Goal: Check status: Check status

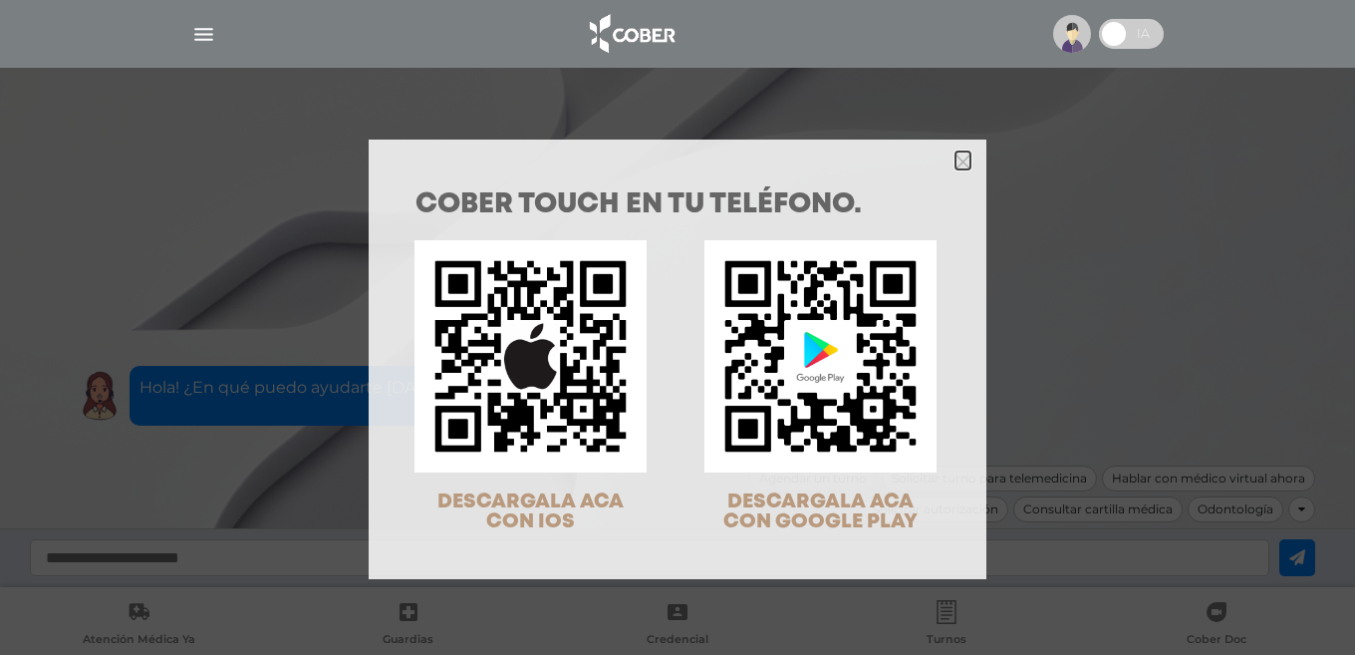
click at [956, 160] on icon "Close" at bounding box center [963, 161] width 15 height 15
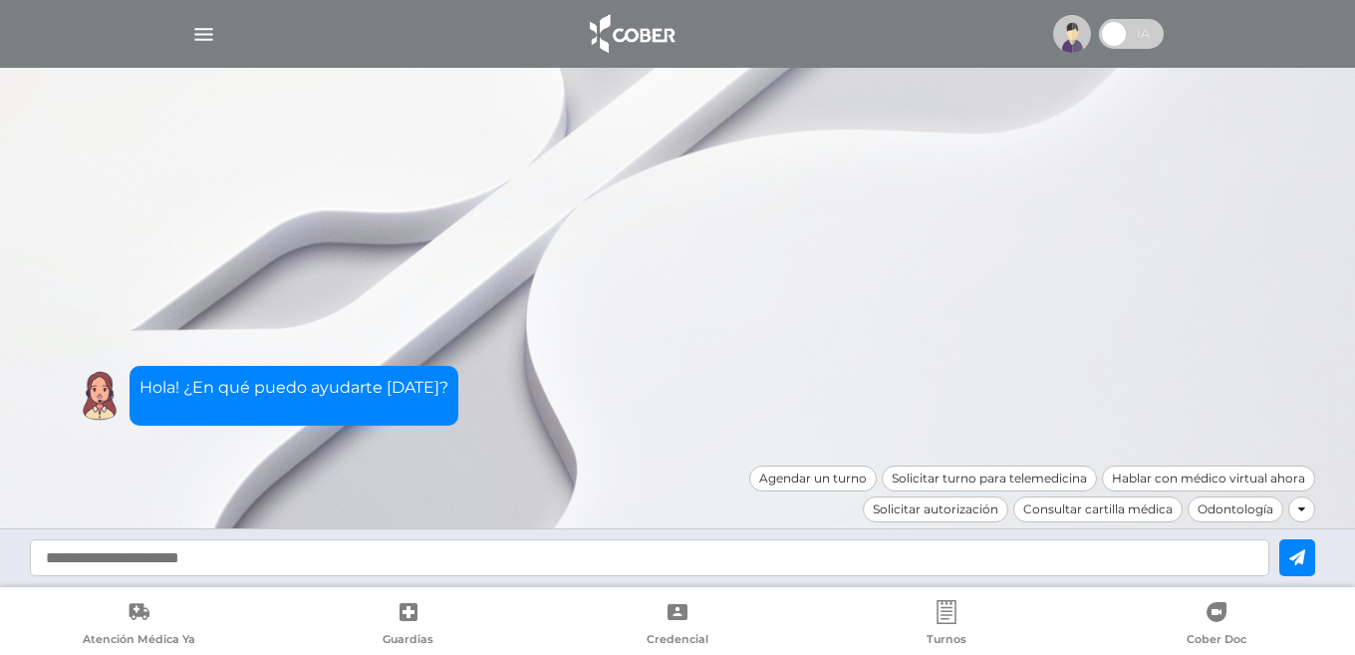
click at [205, 33] on img "button" at bounding box center [203, 34] width 25 height 25
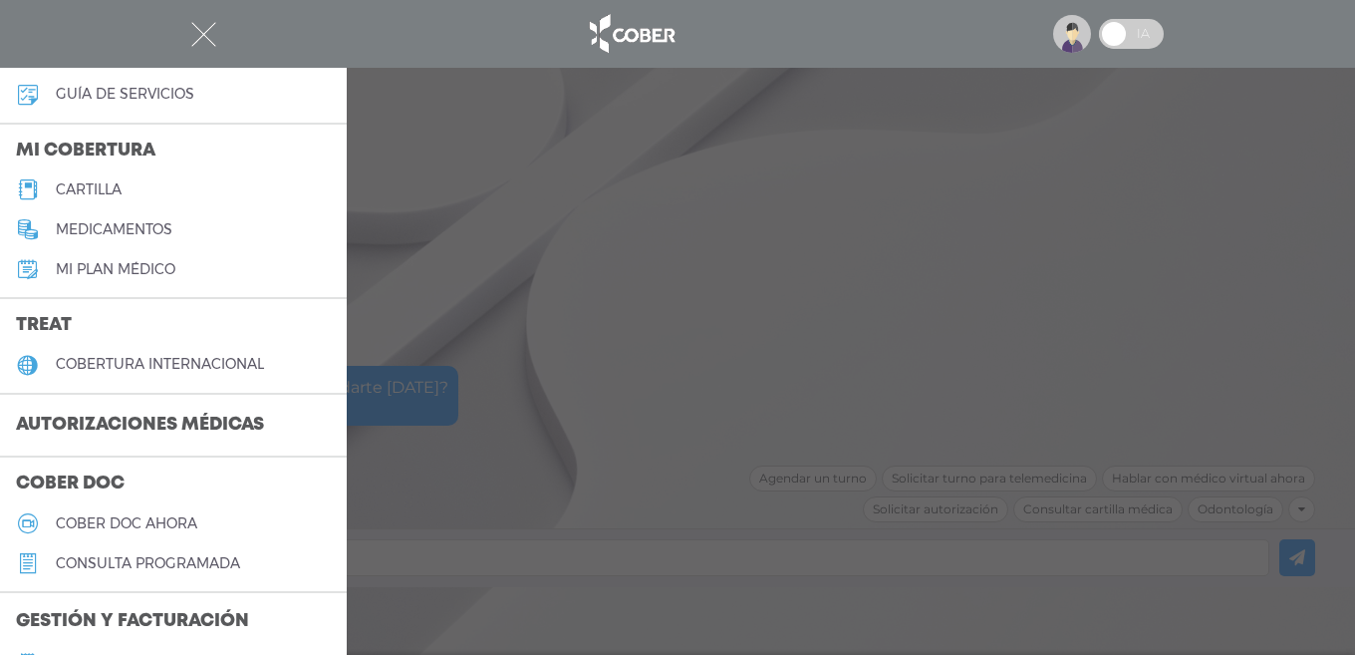
scroll to position [199, 0]
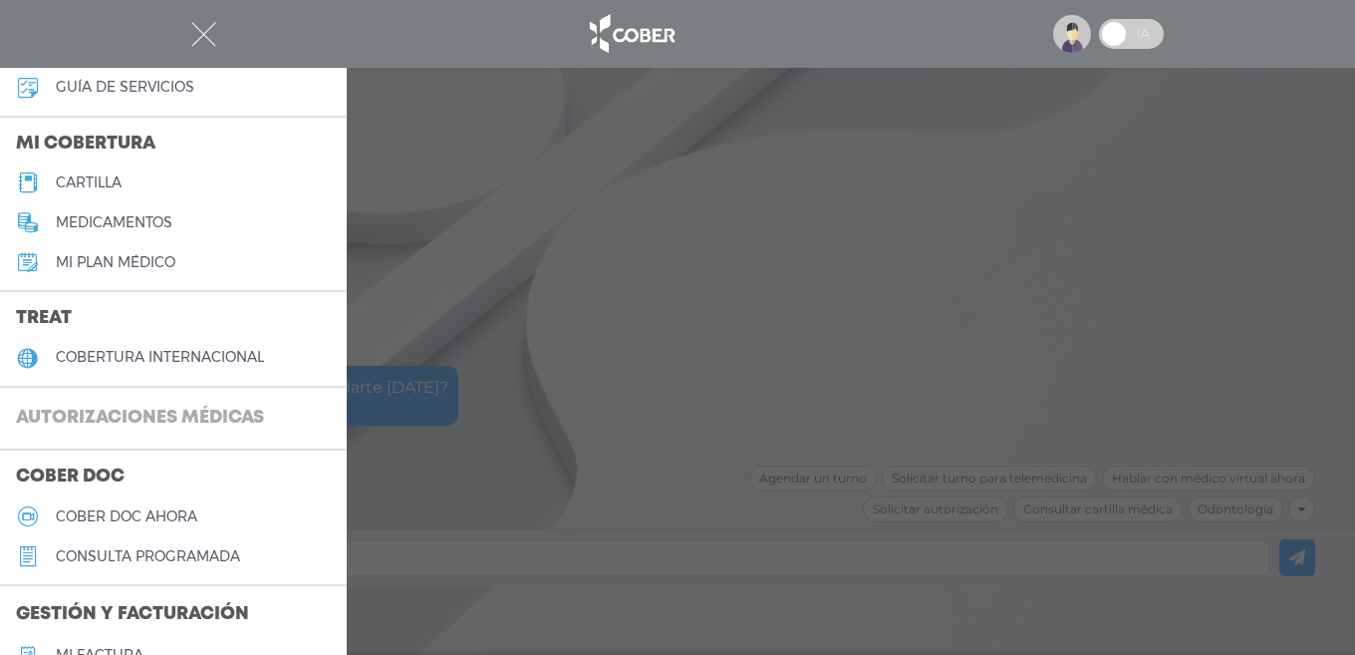
click at [91, 422] on h3 "Autorizaciones médicas" at bounding box center [140, 419] width 280 height 38
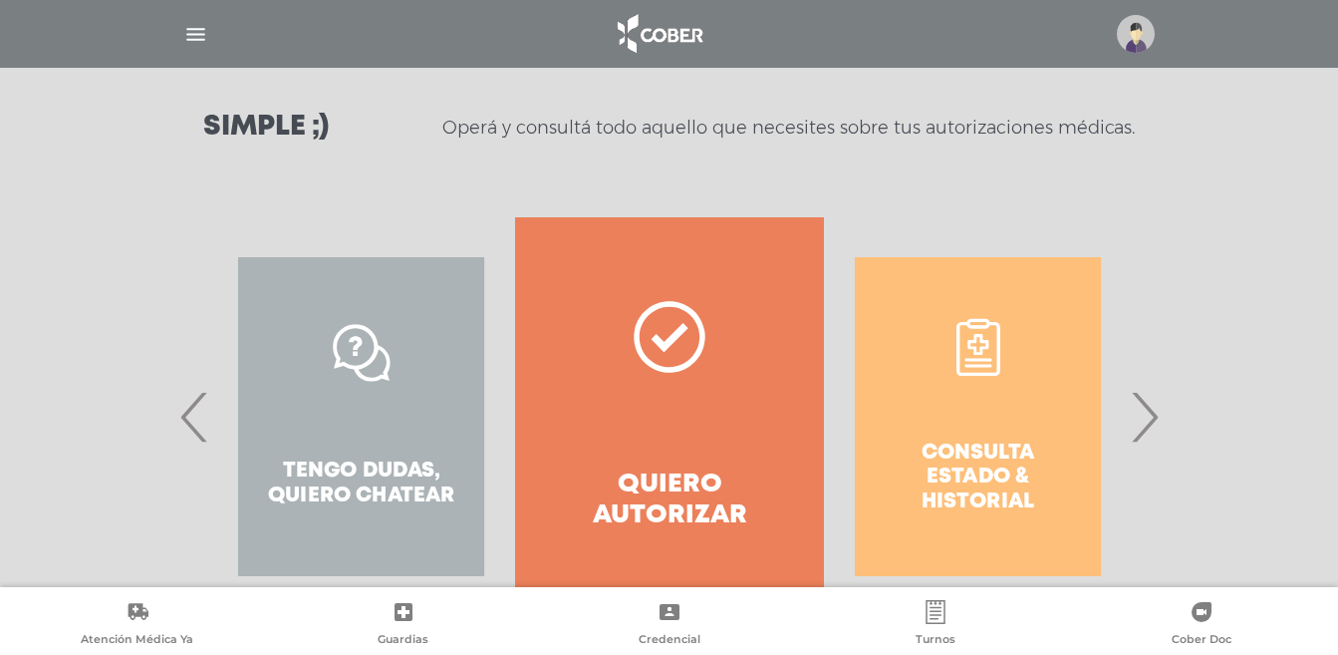
scroll to position [346, 0]
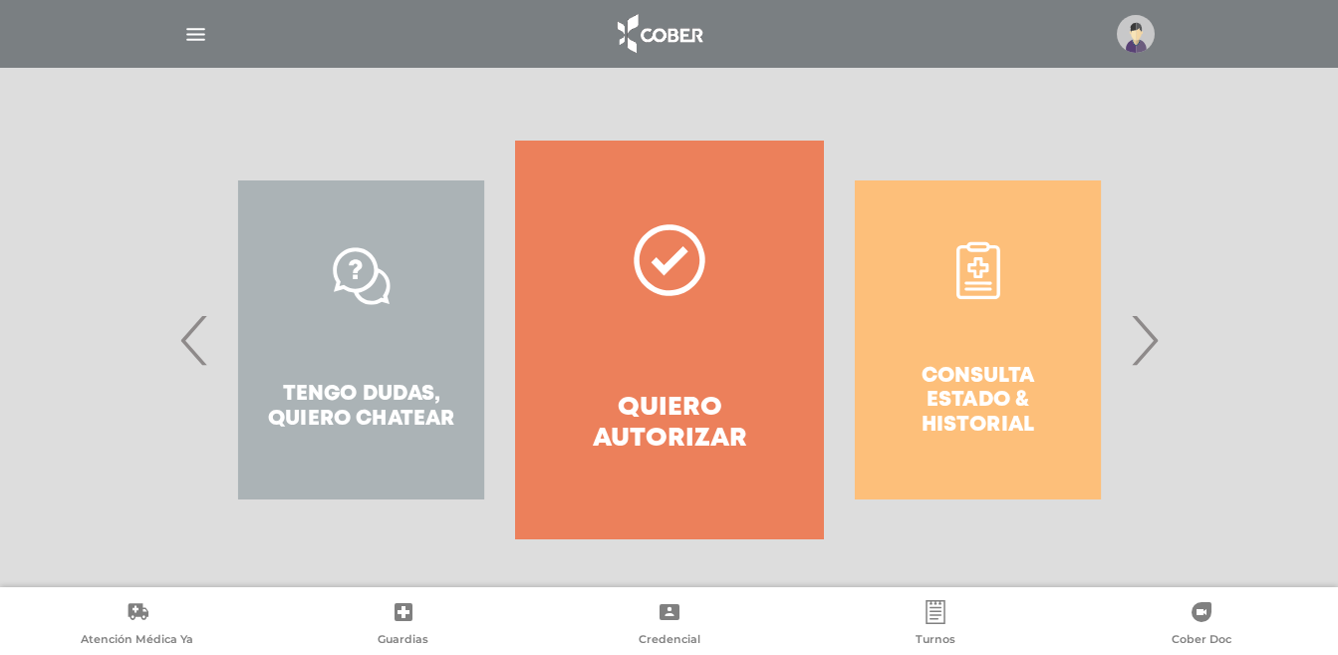
click at [1152, 347] on span "›" at bounding box center [1144, 340] width 39 height 108
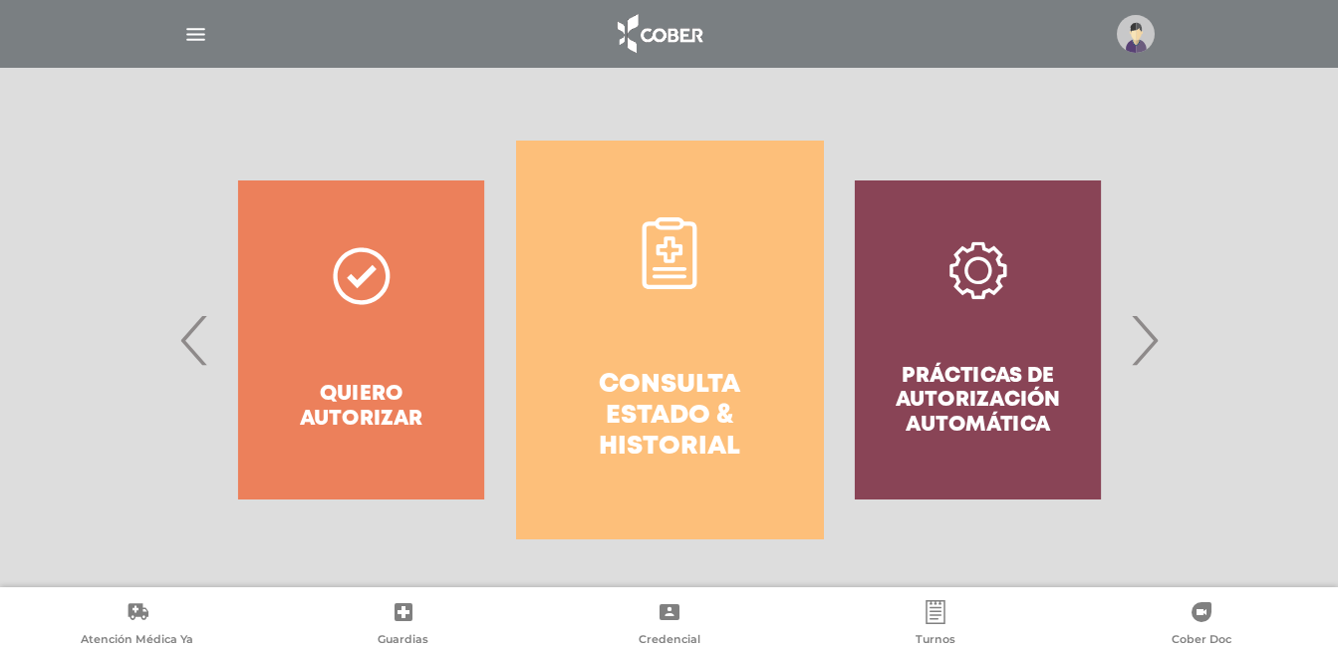
click at [666, 341] on link "Consulta estado & historial" at bounding box center [670, 339] width 308 height 399
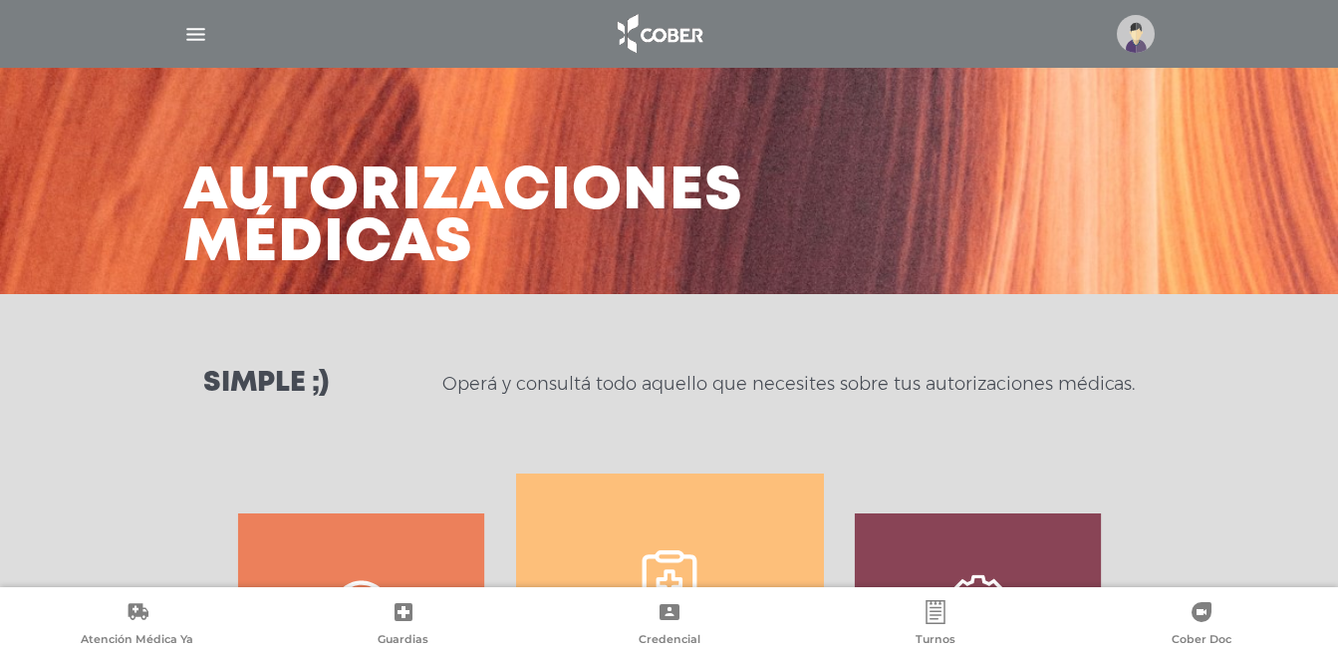
scroll to position [0, 0]
